Goal: Transaction & Acquisition: Subscribe to service/newsletter

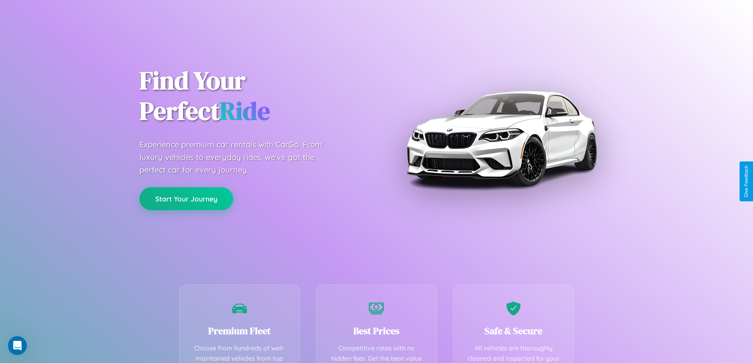
click at [186, 199] on button "Start Your Journey" at bounding box center [187, 198] width 94 height 23
click at [186, 198] on button "Start Your Journey" at bounding box center [187, 198] width 94 height 23
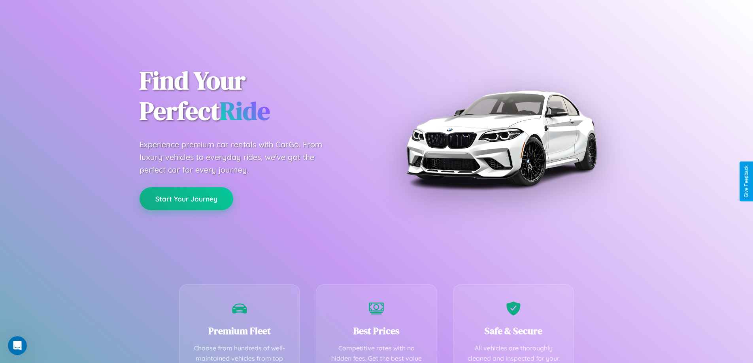
click at [186, 198] on button "Start Your Journey" at bounding box center [187, 198] width 94 height 23
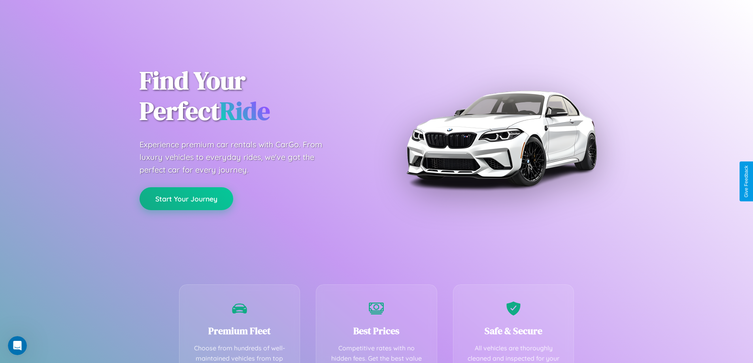
click at [186, 198] on button "Start Your Journey" at bounding box center [187, 198] width 94 height 23
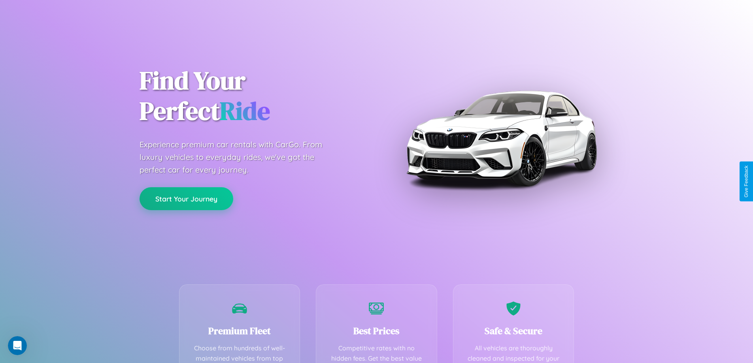
click at [186, 198] on button "Start Your Journey" at bounding box center [187, 198] width 94 height 23
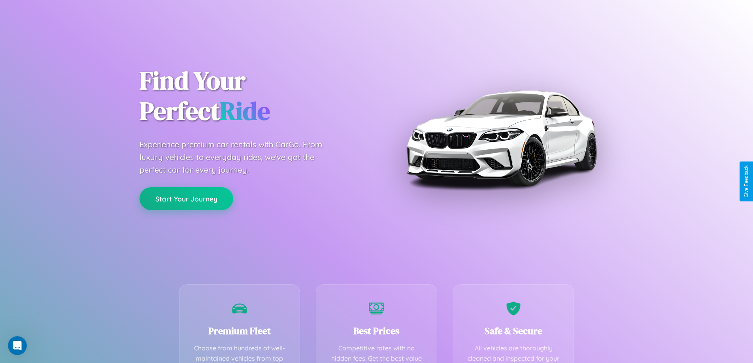
click at [186, 198] on button "Start Your Journey" at bounding box center [187, 198] width 94 height 23
